Goal: Information Seeking & Learning: Learn about a topic

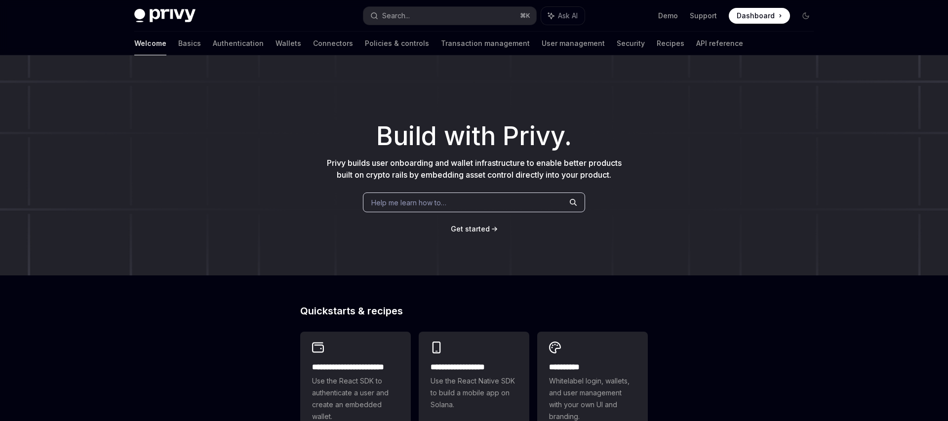
click at [471, 224] on link "Get started" at bounding box center [470, 229] width 39 height 10
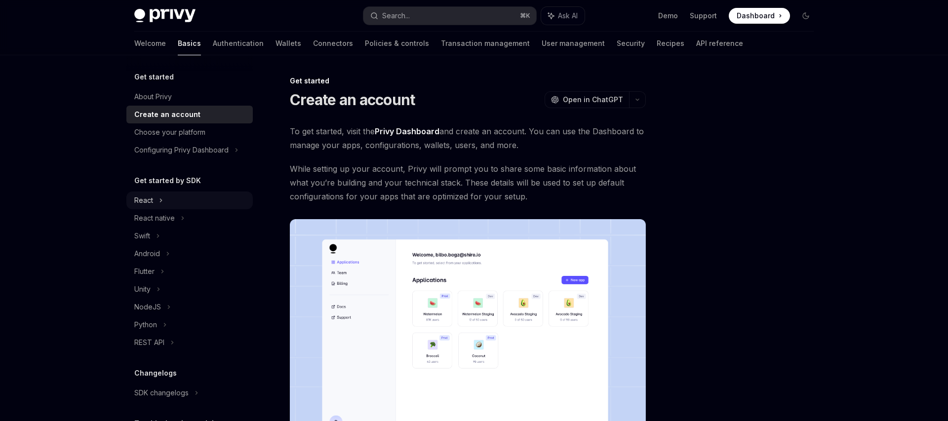
click at [225, 202] on div "React" at bounding box center [189, 201] width 126 height 18
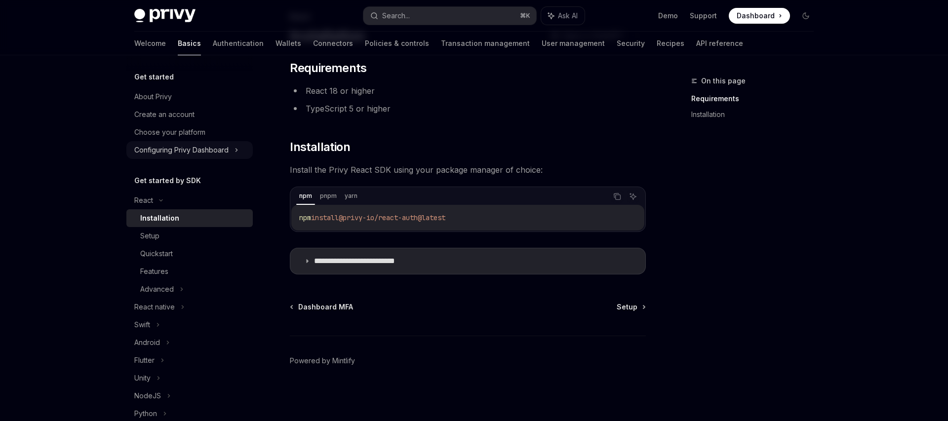
scroll to position [175, 0]
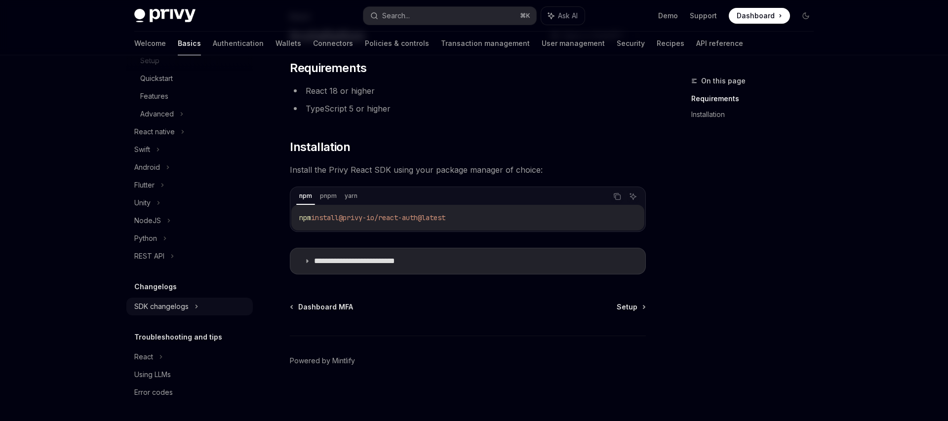
click at [153, 31] on div "SDK changelogs" at bounding box center [143, 25] width 19 height 12
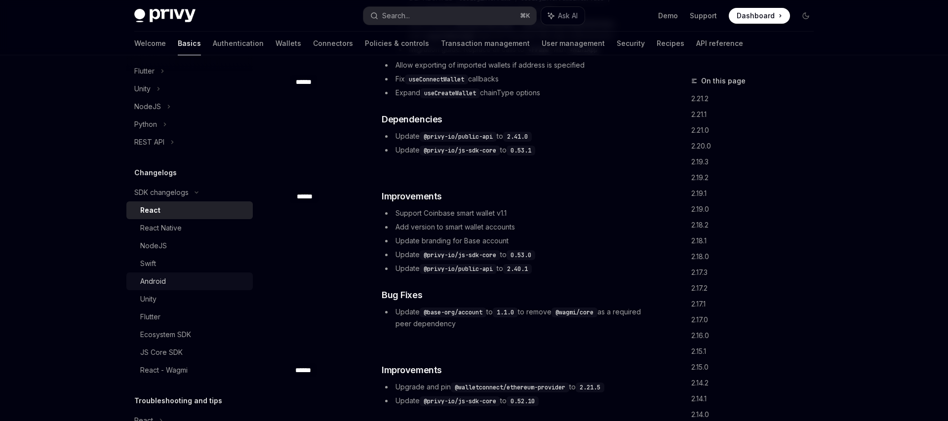
scroll to position [353, 0]
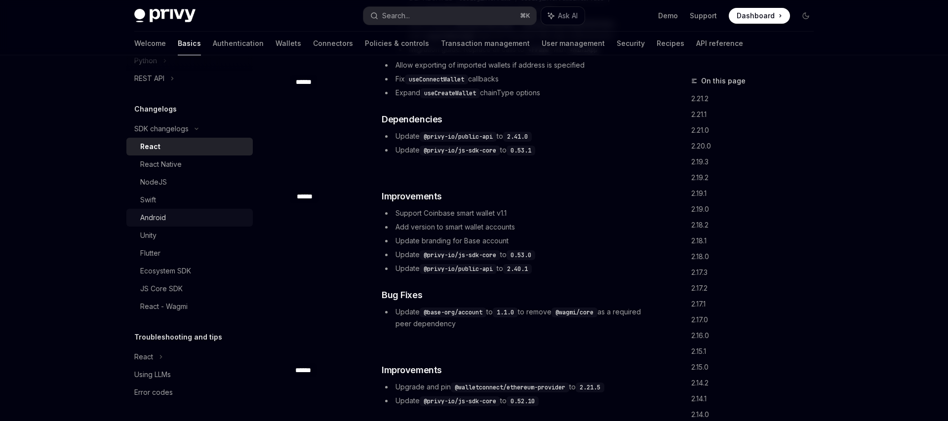
click at [229, 273] on div "Ecosystem SDK" at bounding box center [193, 271] width 107 height 12
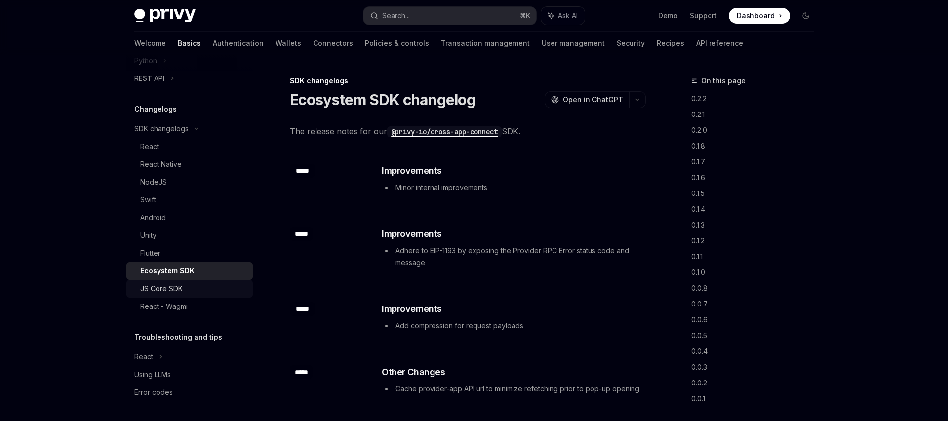
click at [208, 282] on link "JS Core SDK" at bounding box center [189, 289] width 126 height 18
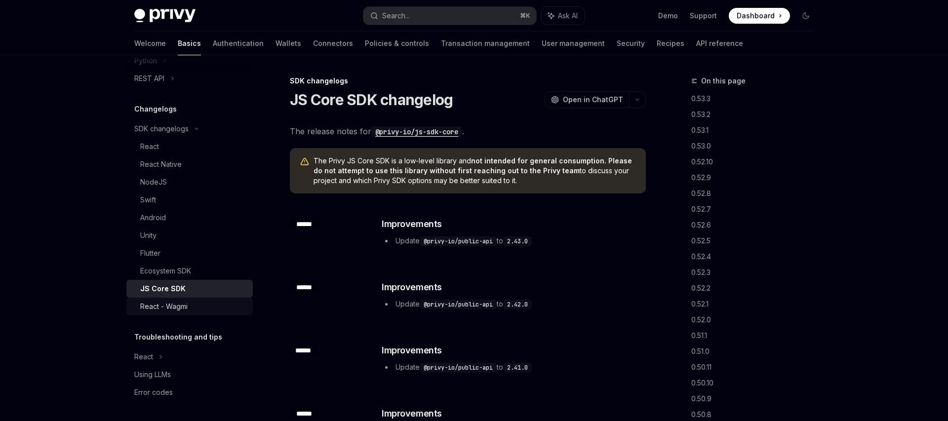
click at [192, 305] on div "React - Wagmi" at bounding box center [193, 307] width 107 height 12
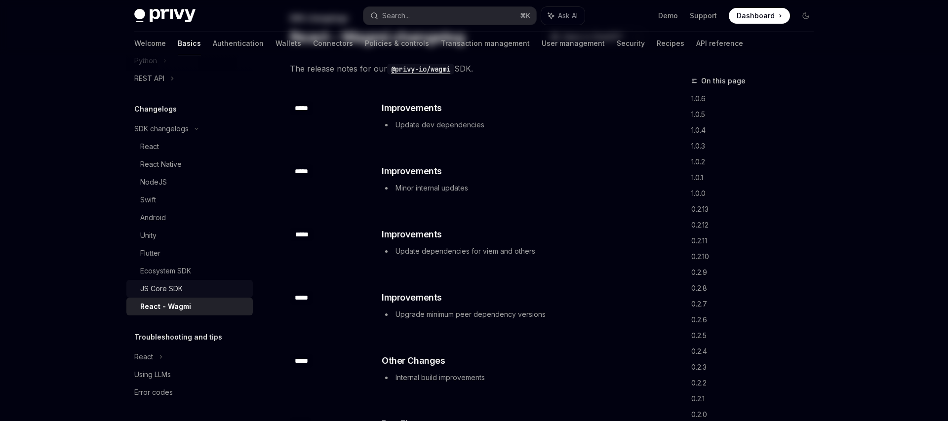
scroll to position [74, 0]
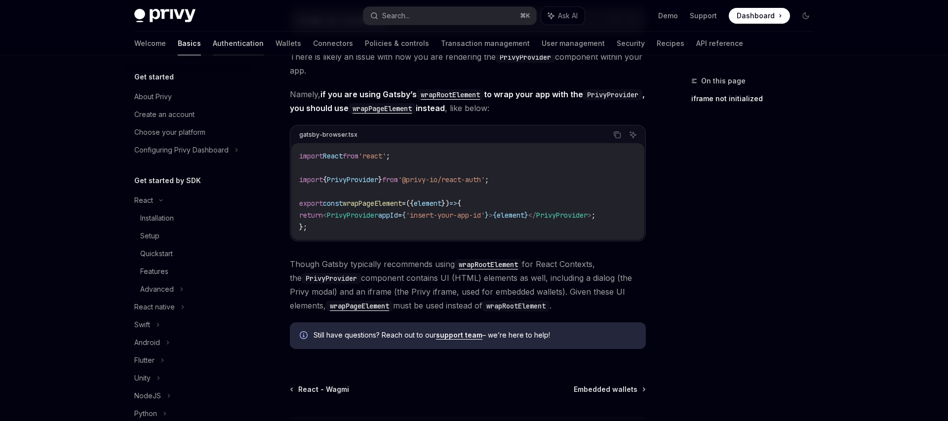
click at [213, 40] on link "Authentication" at bounding box center [238, 44] width 51 height 24
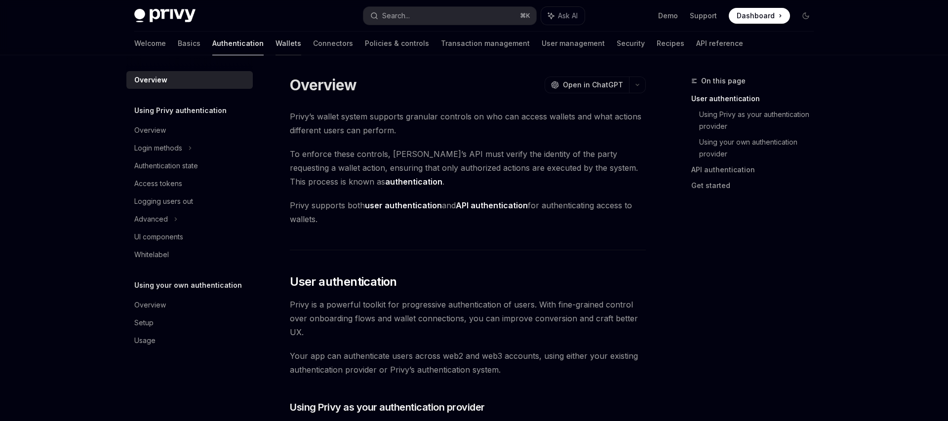
click at [276, 45] on link "Wallets" at bounding box center [289, 44] width 26 height 24
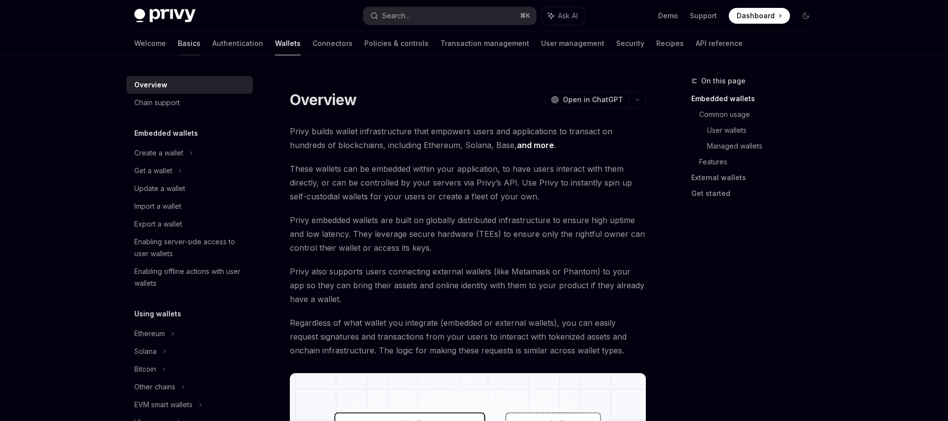
click at [178, 43] on link "Basics" at bounding box center [189, 44] width 23 height 24
type textarea "*"
